Goal: Task Accomplishment & Management: Manage account settings

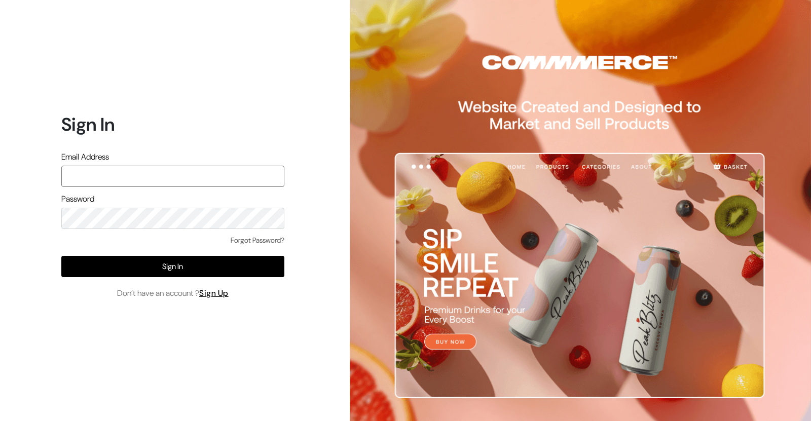
type input "ansaziz777@gmail.com"
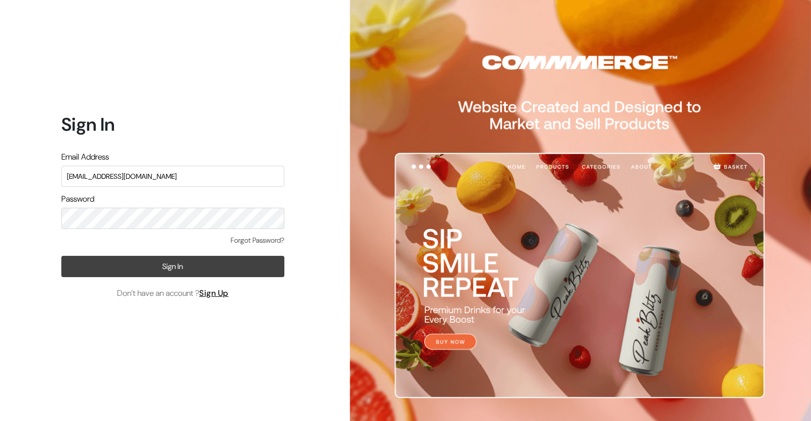
click at [160, 260] on button "Sign In" at bounding box center [172, 266] width 223 height 21
